Goal: Task Accomplishment & Management: Manage account settings

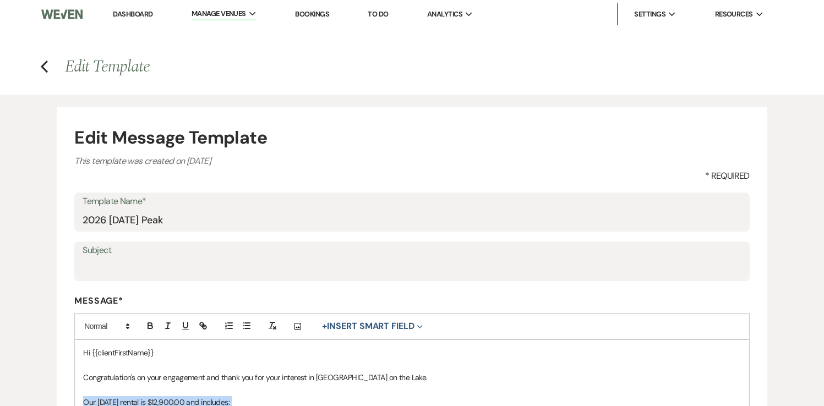
click at [141, 15] on link "Dashboard" at bounding box center [133, 13] width 40 height 9
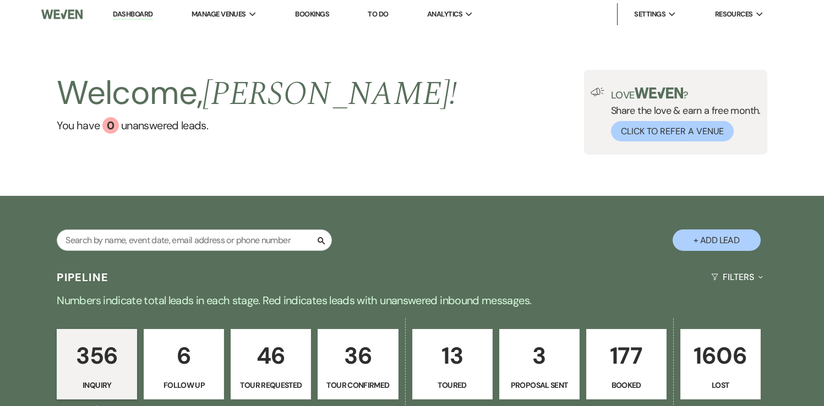
click at [617, 372] on p "177" at bounding box center [627, 356] width 66 height 37
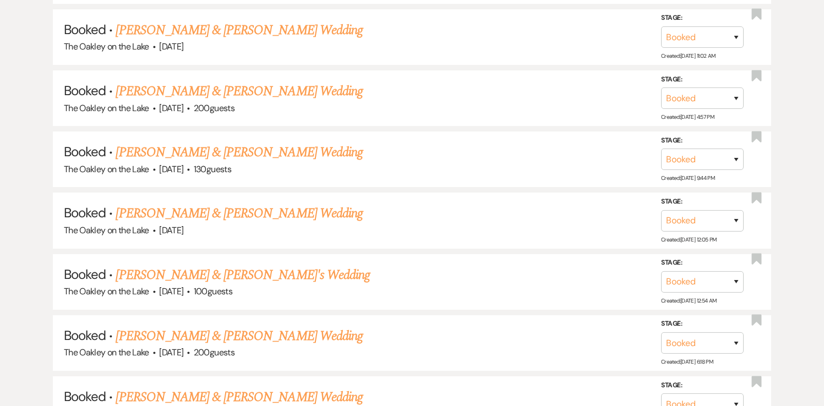
scroll to position [1594, 0]
click at [236, 325] on link "[PERSON_NAME] & [PERSON_NAME] Wedding" at bounding box center [239, 335] width 247 height 20
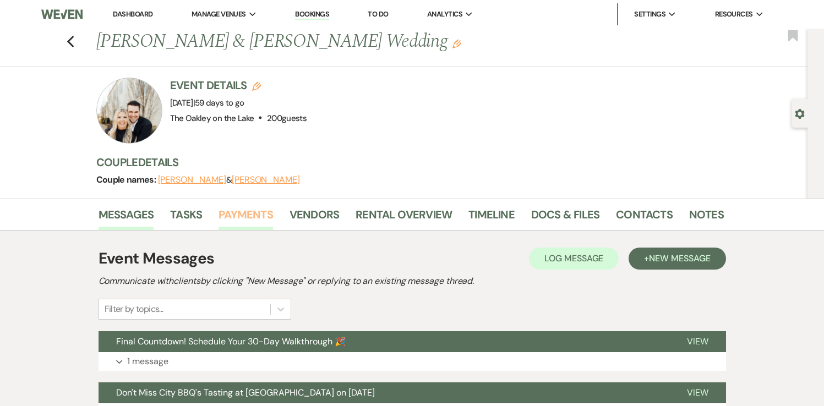
click at [258, 215] on link "Payments" at bounding box center [246, 218] width 55 height 24
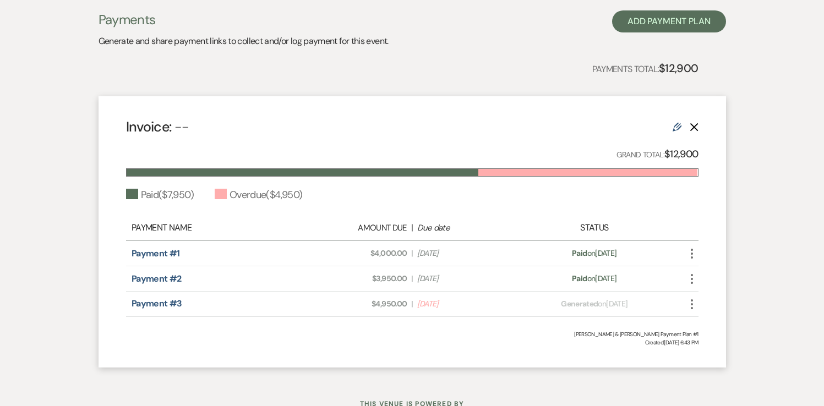
scroll to position [244, 0]
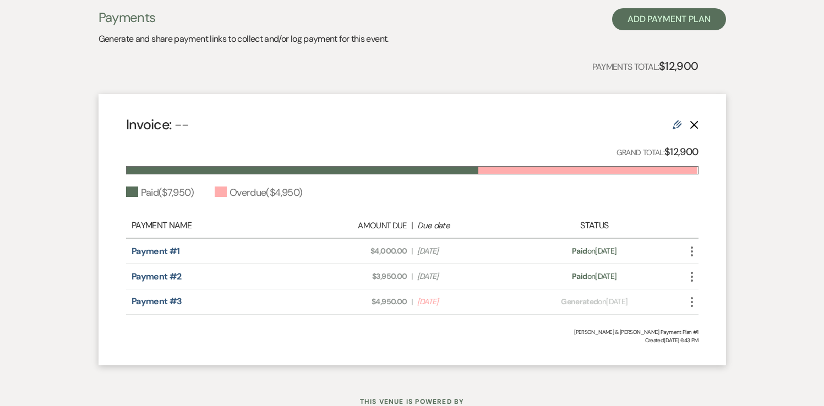
click at [692, 302] on use "button" at bounding box center [692, 302] width 2 height 10
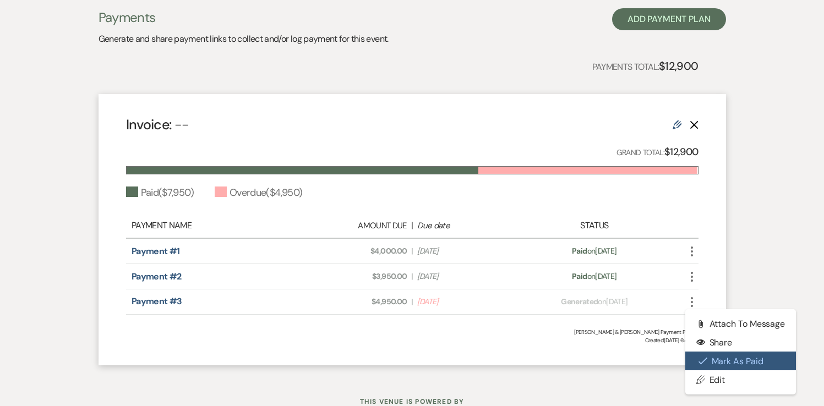
click at [710, 363] on button "Check [PERSON_NAME] [PERSON_NAME] as Paid" at bounding box center [740, 361] width 111 height 19
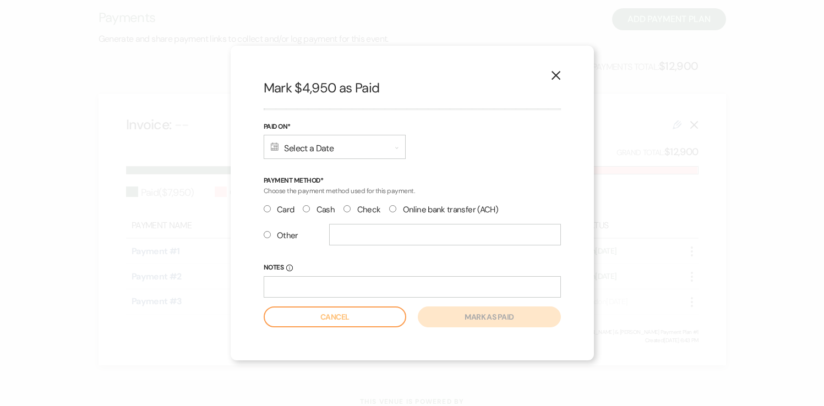
click at [338, 152] on div "Calendar Select a Date Expand" at bounding box center [335, 147] width 142 height 24
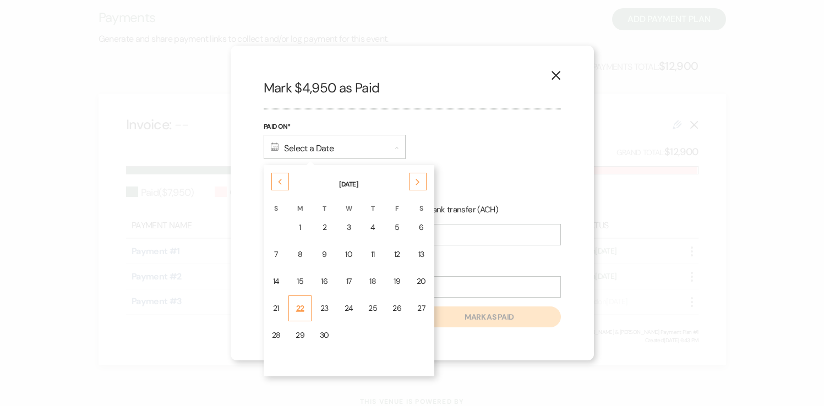
click at [300, 309] on div "22" at bounding box center [300, 309] width 9 height 12
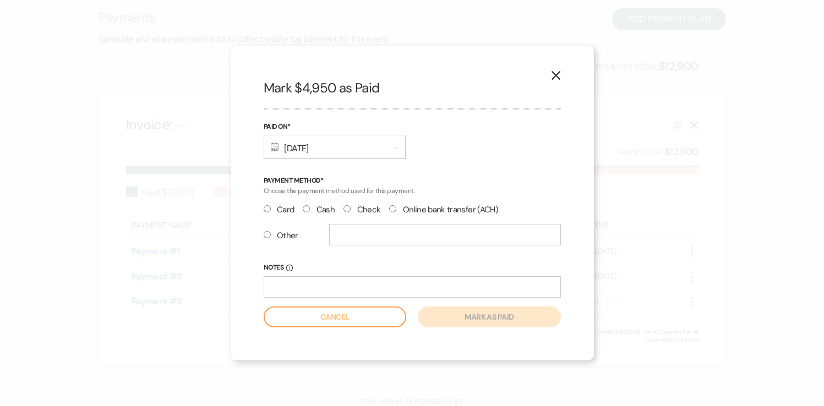
click at [349, 206] on input "Check" at bounding box center [347, 208] width 7 height 7
radio input "true"
click at [462, 317] on button "Mark as paid" at bounding box center [489, 317] width 143 height 21
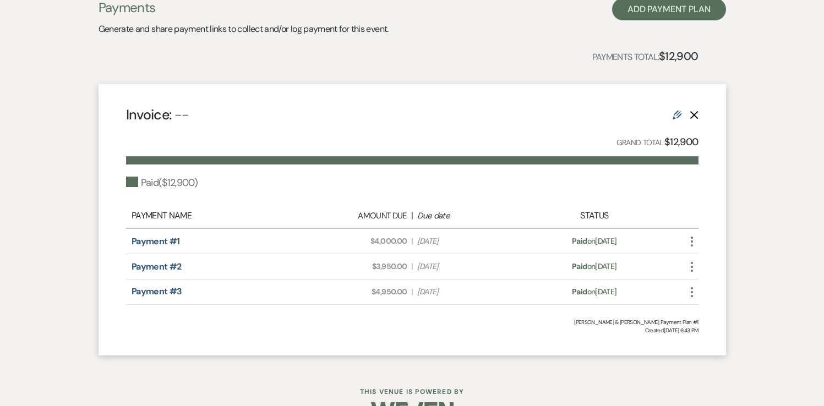
scroll to position [269, 0]
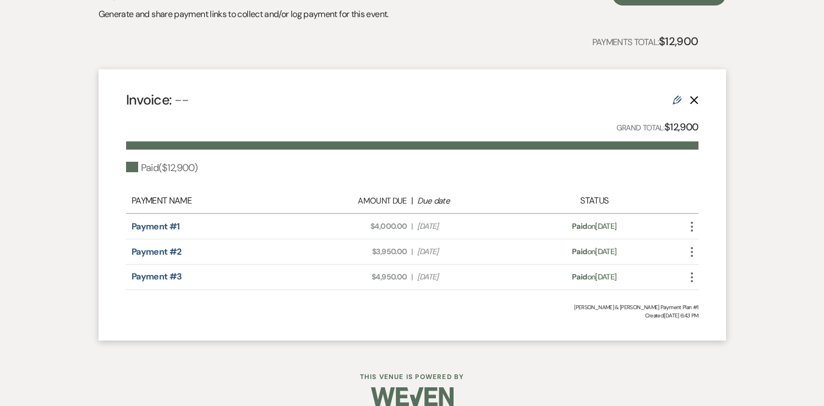
click at [677, 100] on icon "Edit" at bounding box center [677, 100] width 9 height 9
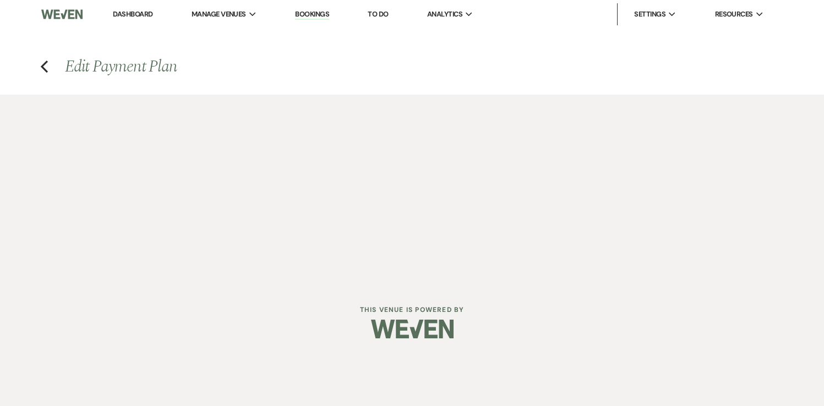
select select "1"
select select "true"
select select "1"
select select "false"
select select "1"
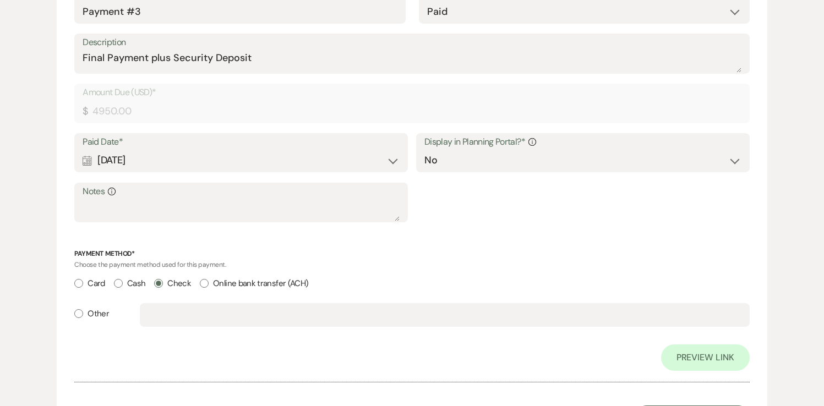
scroll to position [1211, 0]
click at [734, 161] on select "Yes No" at bounding box center [582, 158] width 317 height 21
select select "true"
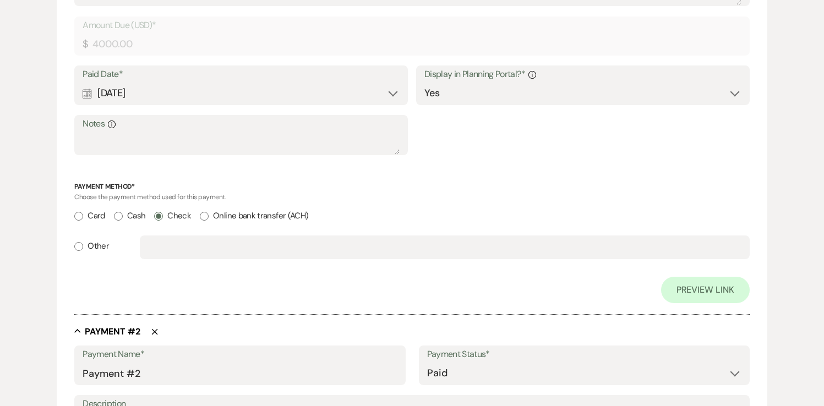
scroll to position [0, 0]
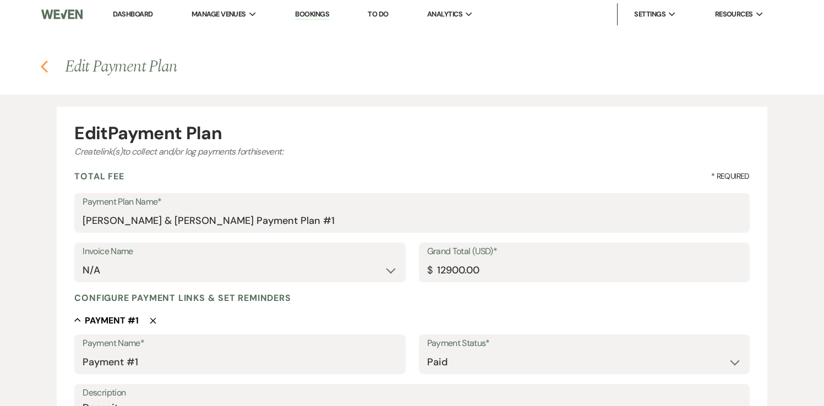
click at [45, 61] on icon "Previous" at bounding box center [44, 66] width 8 height 13
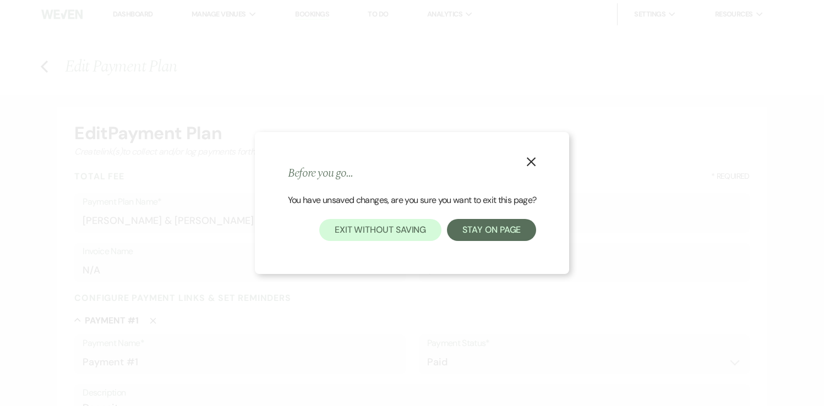
click at [534, 163] on use "button" at bounding box center [531, 161] width 9 height 9
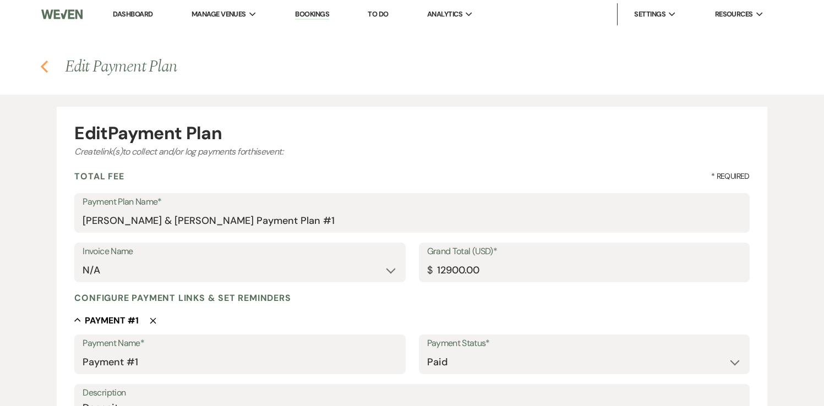
click at [47, 63] on icon "Previous" at bounding box center [44, 66] width 8 height 13
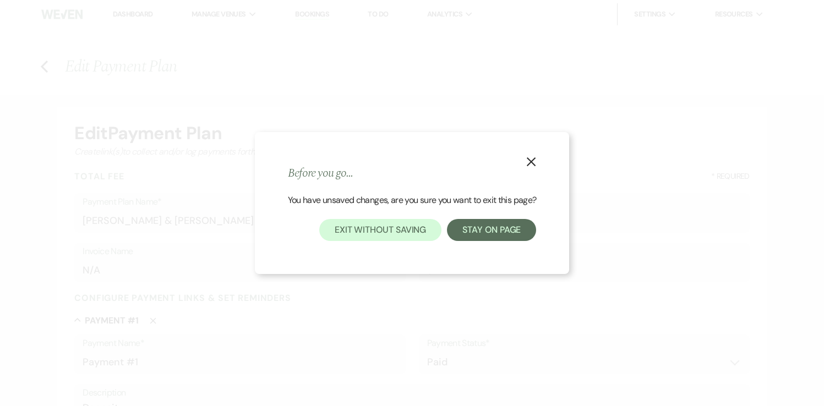
click at [533, 159] on icon "X" at bounding box center [531, 162] width 10 height 10
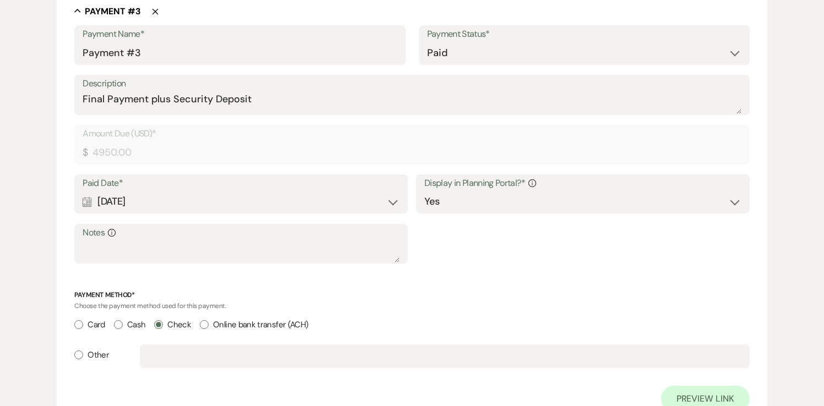
scroll to position [1318, 0]
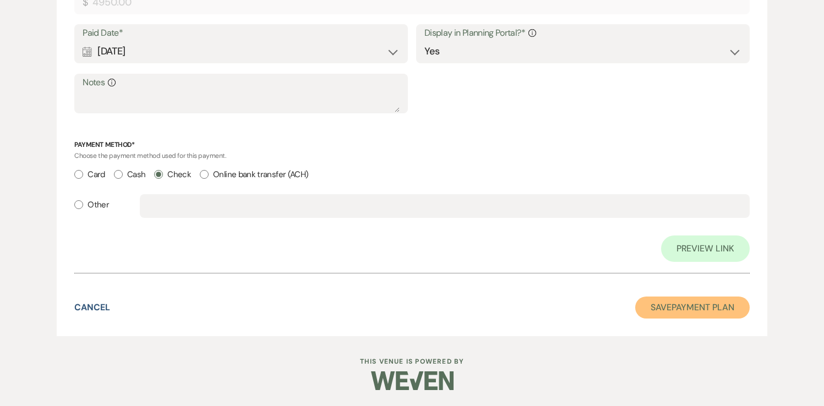
click at [683, 306] on button "Save Payment Plan" at bounding box center [692, 308] width 115 height 22
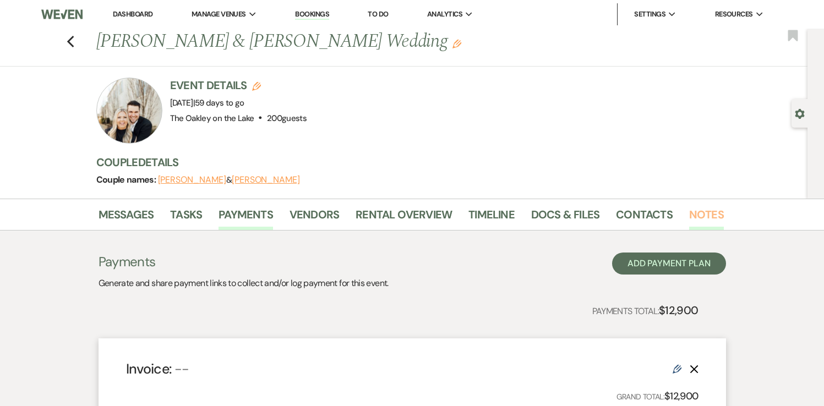
click at [695, 218] on link "Notes" at bounding box center [706, 218] width 35 height 24
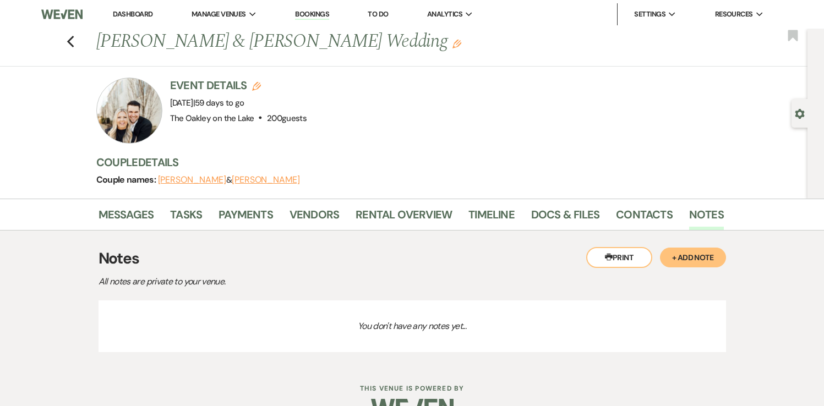
click at [687, 256] on button "+ Add Note" at bounding box center [693, 258] width 66 height 20
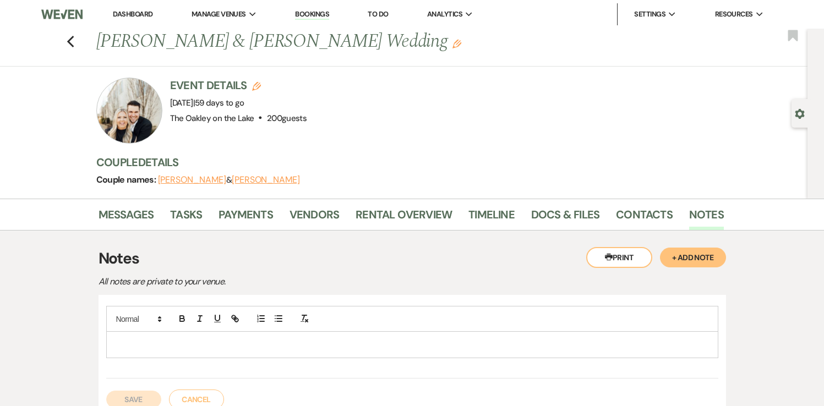
click at [193, 342] on p at bounding box center [412, 345] width 595 height 12
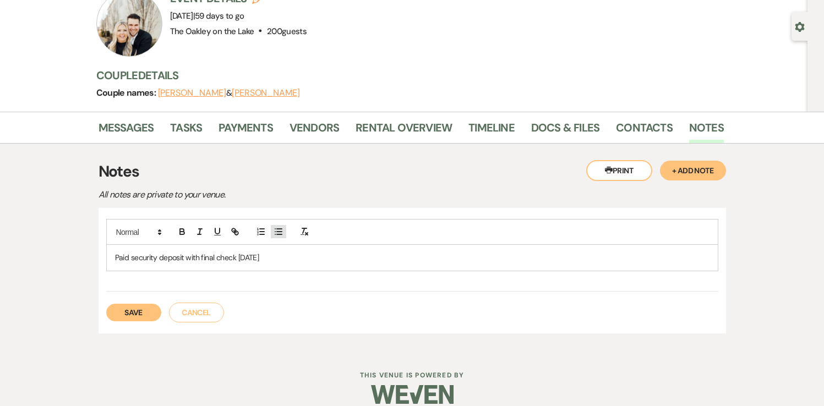
scroll to position [90, 0]
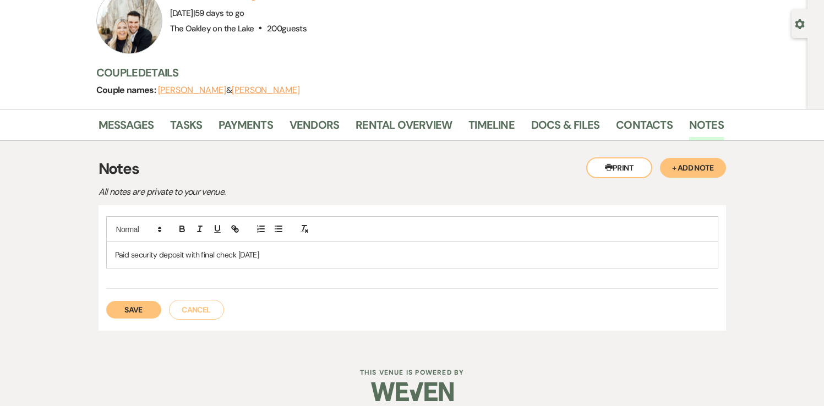
click at [140, 317] on button "Save" at bounding box center [133, 310] width 55 height 18
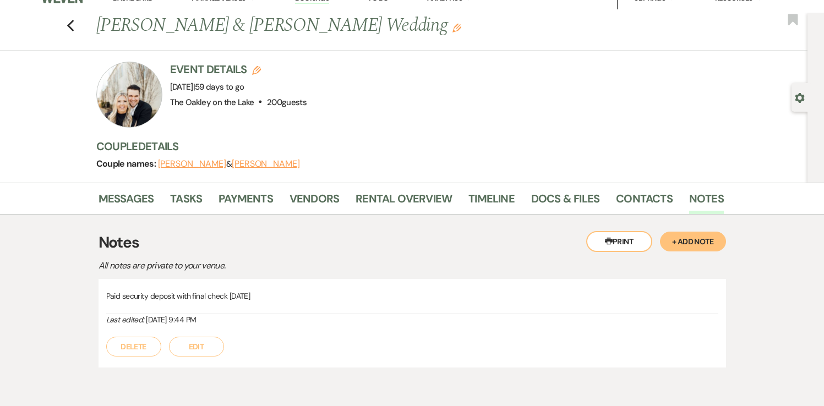
scroll to position [0, 0]
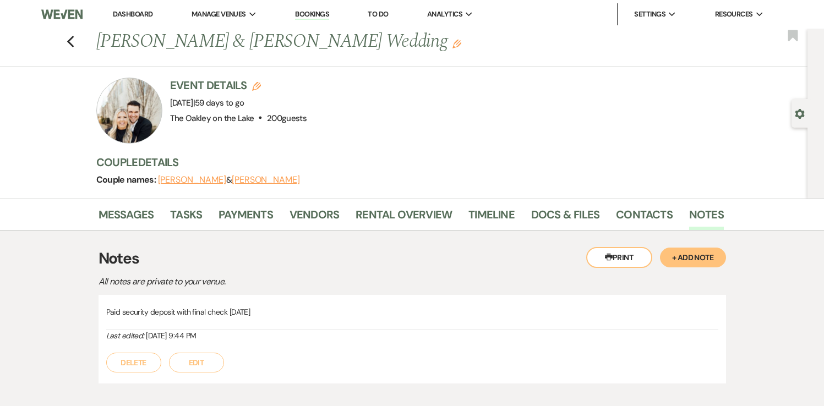
click at [135, 14] on link "Dashboard" at bounding box center [133, 13] width 40 height 9
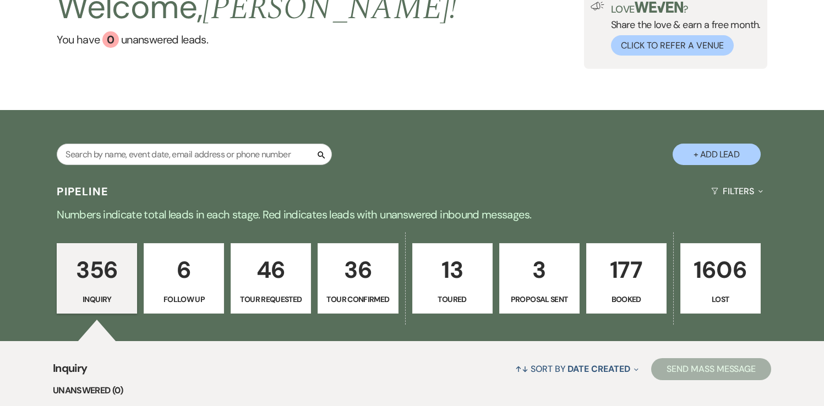
scroll to position [90, 0]
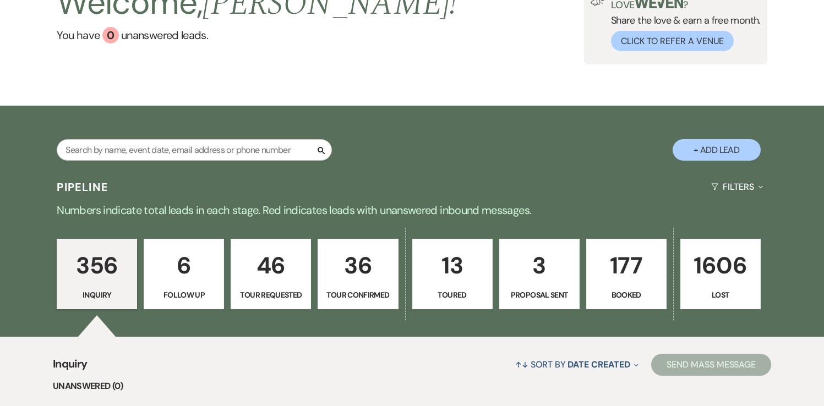
click at [537, 268] on p "3" at bounding box center [540, 265] width 66 height 37
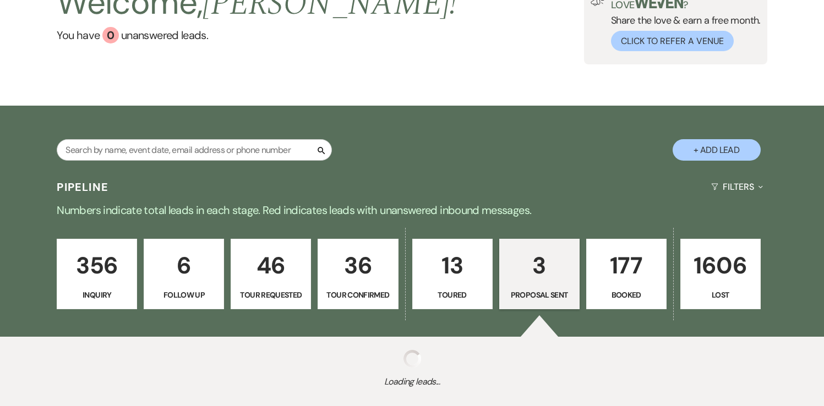
select select "6"
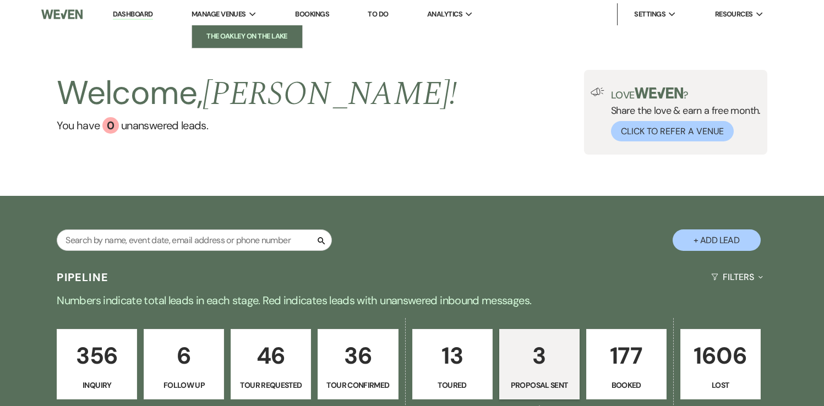
click at [226, 36] on li "The Oakley on the Lake" at bounding box center [247, 36] width 99 height 11
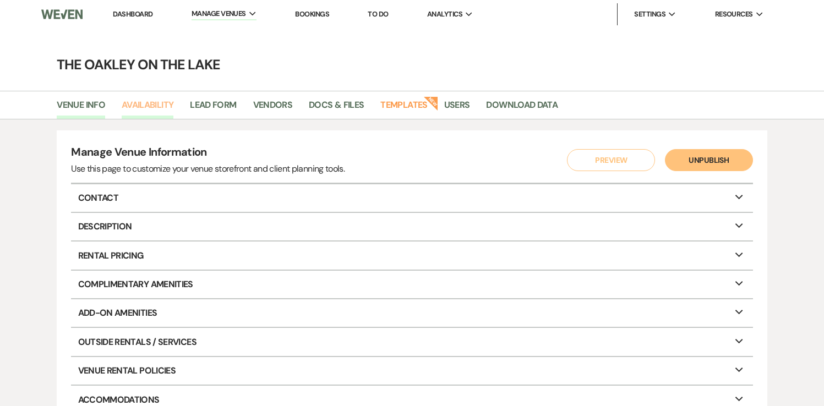
click at [148, 105] on link "Availability" at bounding box center [148, 108] width 52 height 21
select select "2"
select select "2026"
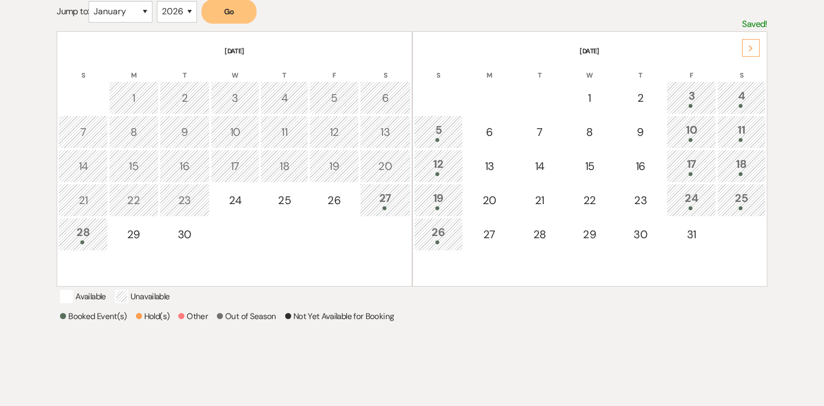
scroll to position [211, 0]
click at [754, 49] on div "Next" at bounding box center [751, 50] width 18 height 18
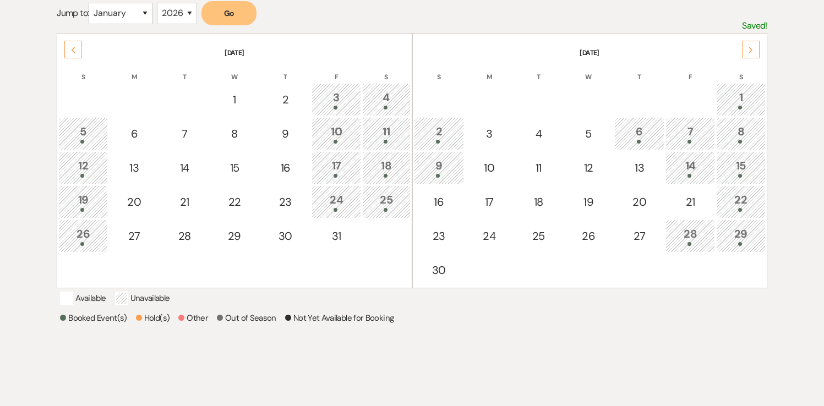
click at [754, 49] on div "Next" at bounding box center [751, 50] width 18 height 18
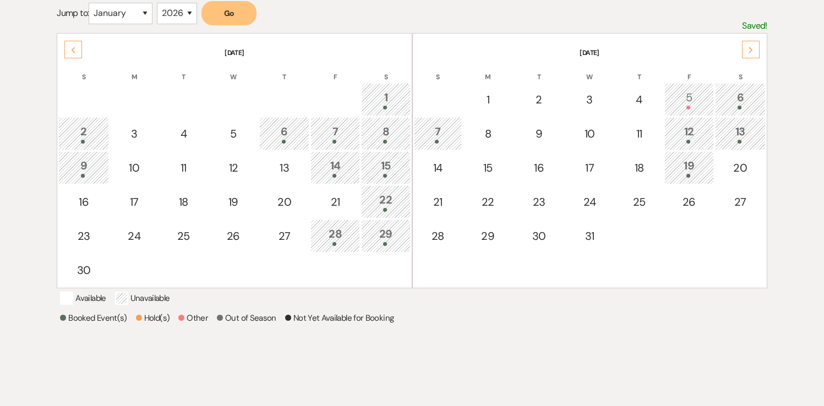
click at [754, 49] on div "Next" at bounding box center [751, 50] width 18 height 18
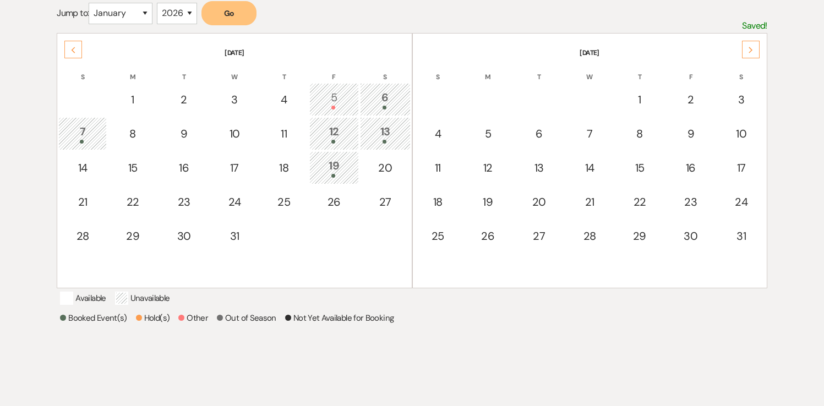
click at [754, 49] on div "Next" at bounding box center [751, 50] width 18 height 18
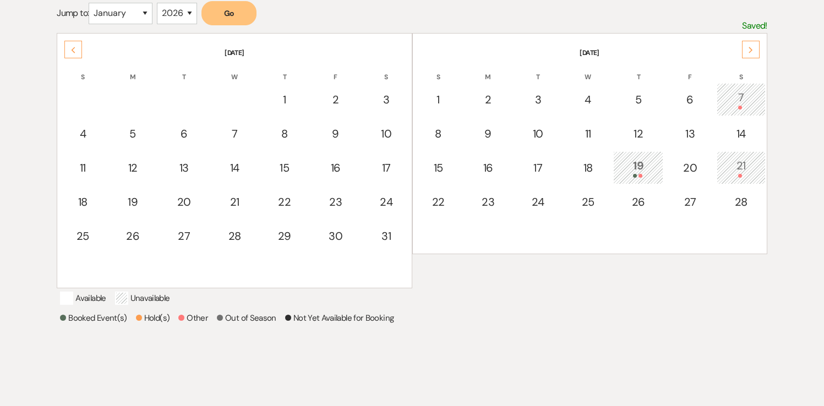
click at [754, 49] on div "Next" at bounding box center [751, 50] width 18 height 18
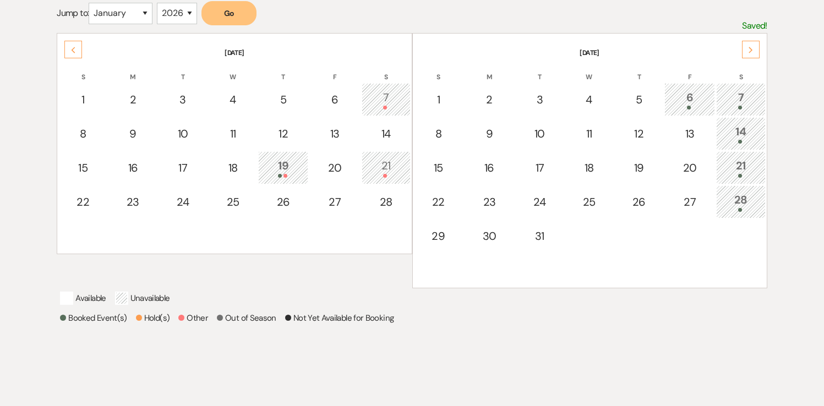
click at [284, 166] on div "19" at bounding box center [283, 167] width 38 height 20
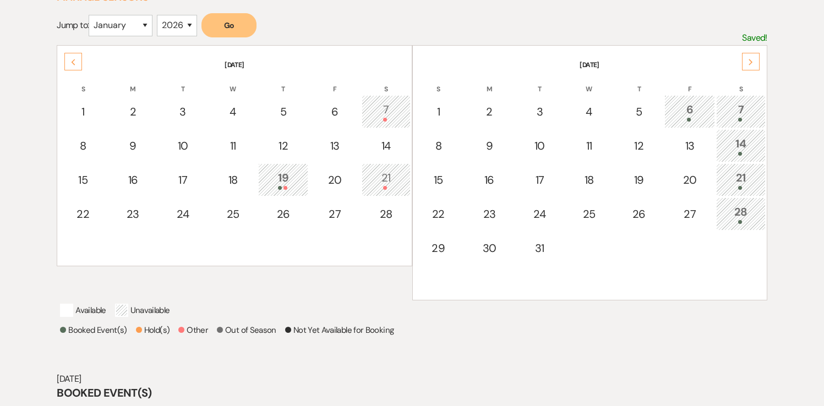
scroll to position [85, 0]
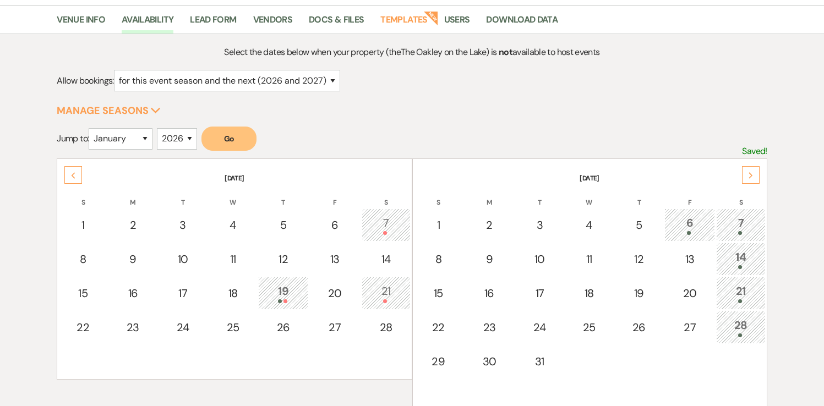
click at [73, 173] on use at bounding box center [74, 175] width 4 height 6
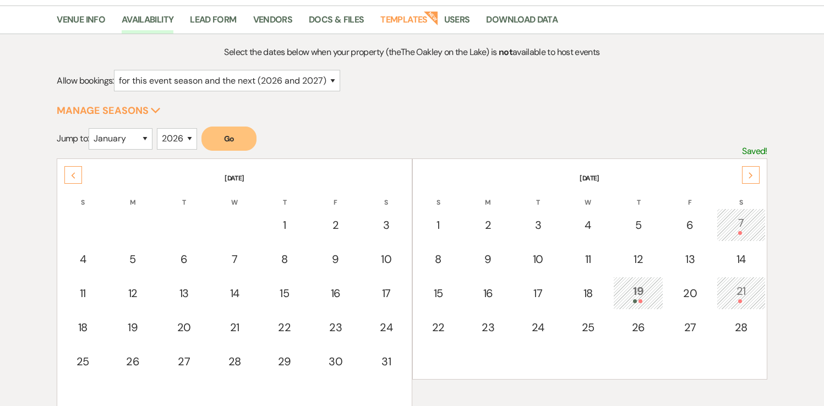
click at [73, 173] on use at bounding box center [74, 175] width 4 height 6
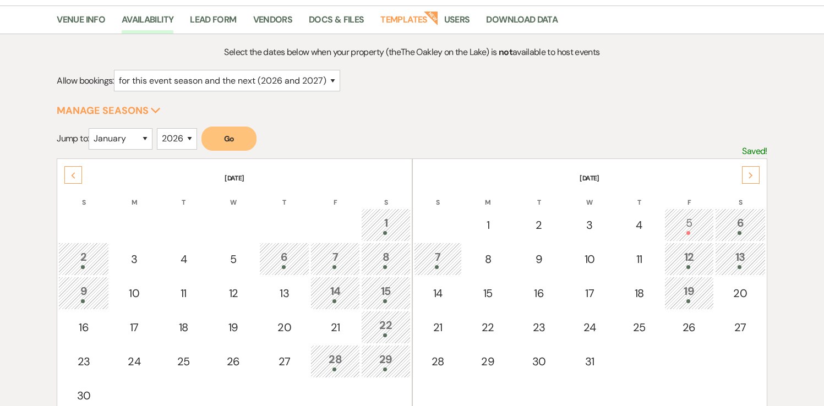
click at [73, 173] on use at bounding box center [74, 175] width 4 height 6
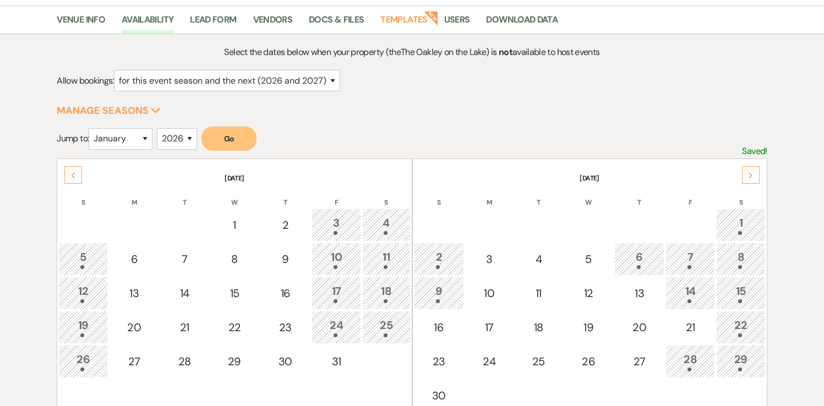
click at [72, 169] on div "Previous" at bounding box center [73, 175] width 18 height 18
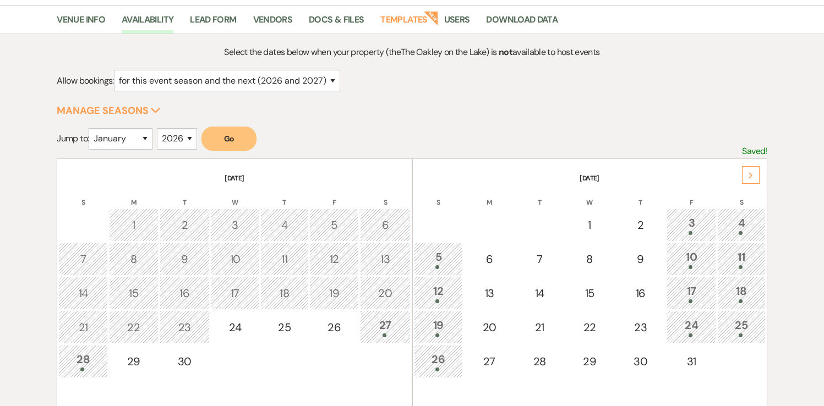
click at [72, 169] on th "[DATE]" at bounding box center [234, 171] width 352 height 23
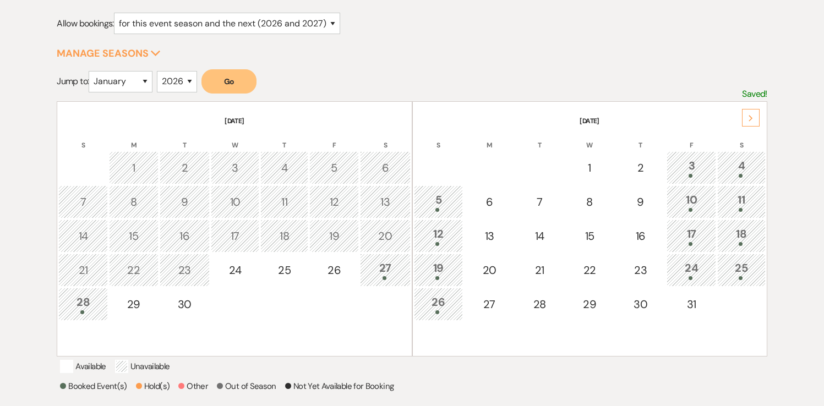
scroll to position [141, 0]
click at [144, 82] on select "January February March April May June July August September October November De…" at bounding box center [121, 82] width 64 height 21
select select "10"
click at [246, 85] on button "Go" at bounding box center [229, 82] width 55 height 24
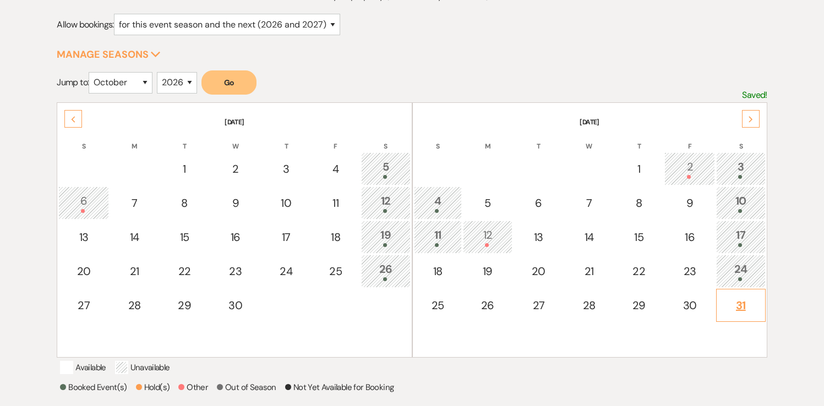
click at [742, 303] on div "31" at bounding box center [740, 305] width 37 height 17
select select "other"
select select "false"
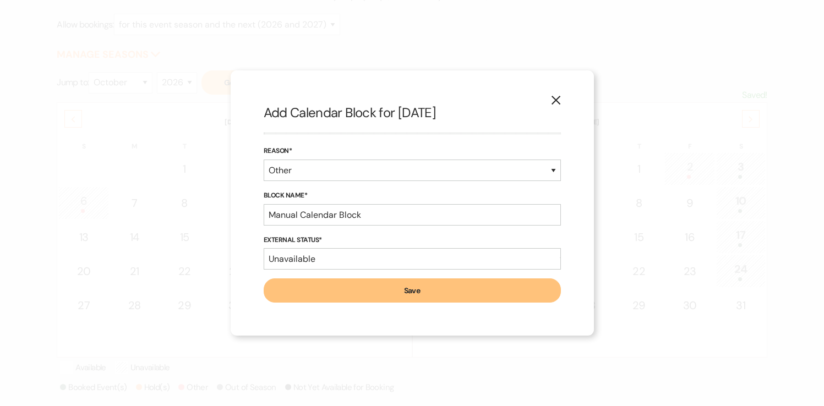
click at [394, 290] on button "Save" at bounding box center [412, 291] width 297 height 24
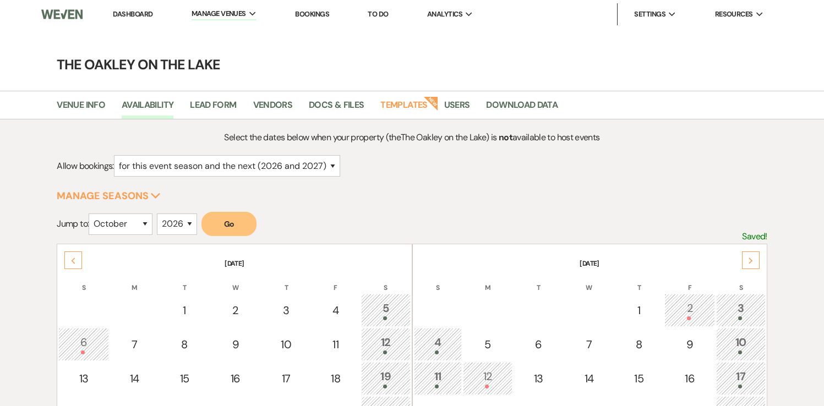
scroll to position [1, 0]
click at [67, 258] on div "Previous" at bounding box center [73, 260] width 18 height 18
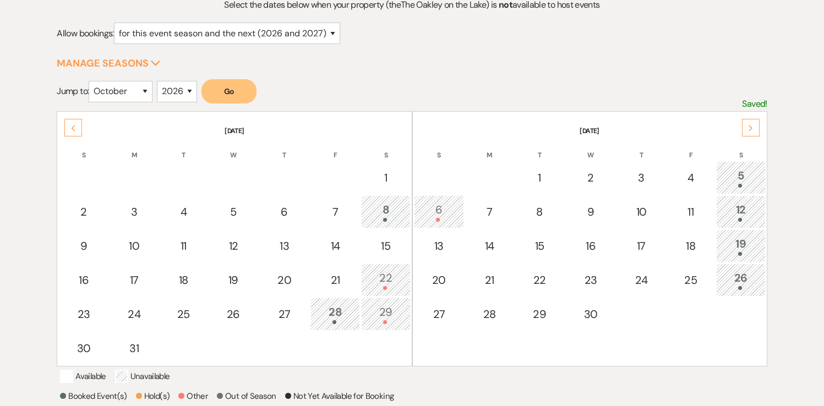
scroll to position [134, 0]
click at [68, 125] on div "Previous" at bounding box center [73, 126] width 18 height 18
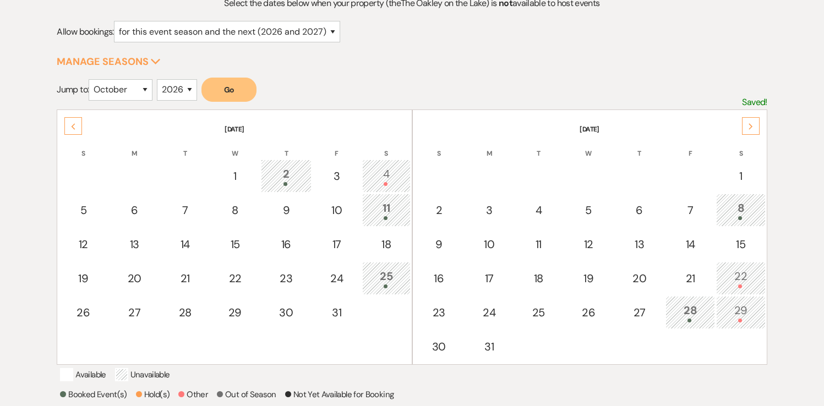
click at [68, 125] on div "Previous" at bounding box center [73, 126] width 18 height 18
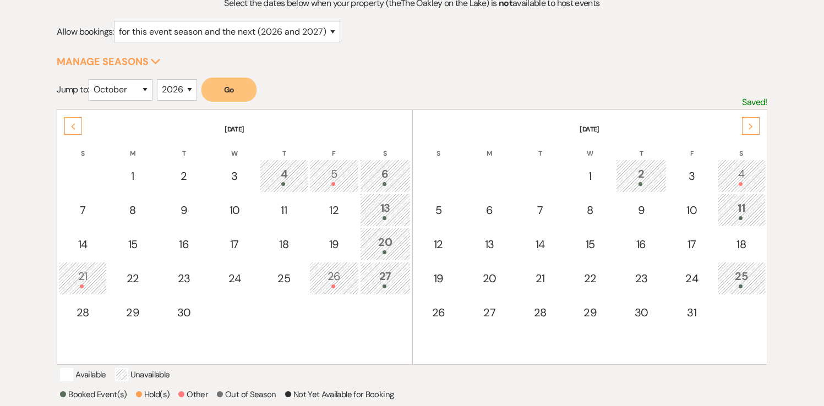
click at [68, 125] on div "Previous" at bounding box center [73, 126] width 18 height 18
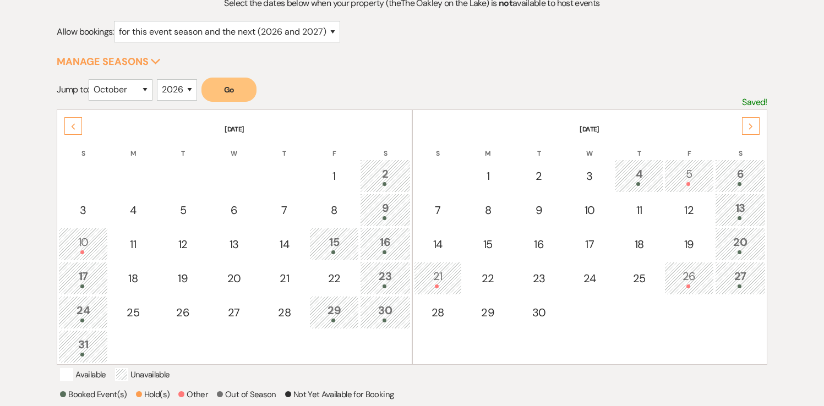
click at [68, 125] on div "Previous" at bounding box center [73, 126] width 18 height 18
